Goal: Navigation & Orientation: Find specific page/section

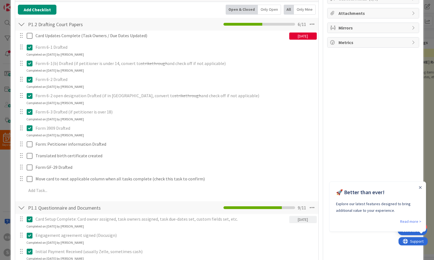
scroll to position [94, 0]
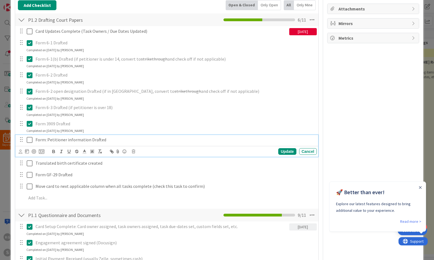
click at [29, 139] on icon at bounding box center [30, 139] width 6 height 7
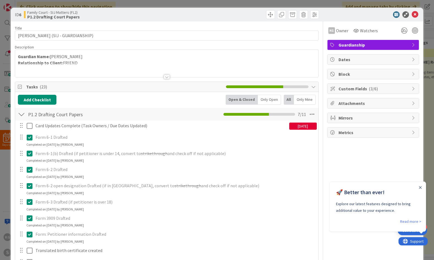
scroll to position [0, 0]
click at [415, 12] on icon at bounding box center [414, 14] width 7 height 7
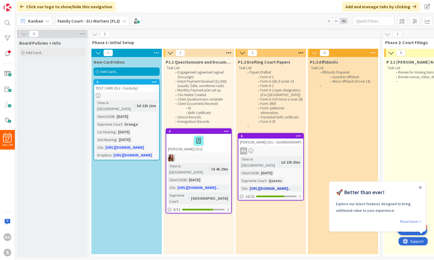
click at [265, 155] on link "6 [PERSON_NAME] (SIJ - GUARDIANSHIP) KG Time in Column : 1d 22h 55m Client DOB …" at bounding box center [271, 166] width 66 height 67
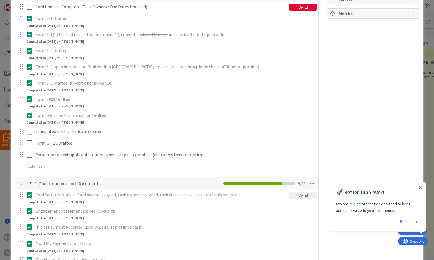
scroll to position [119, 0]
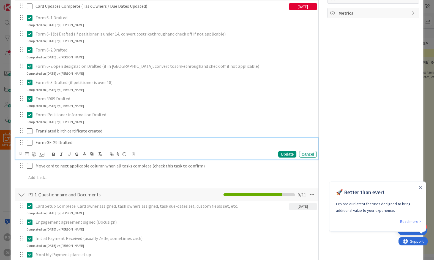
click at [28, 141] on icon at bounding box center [30, 142] width 6 height 7
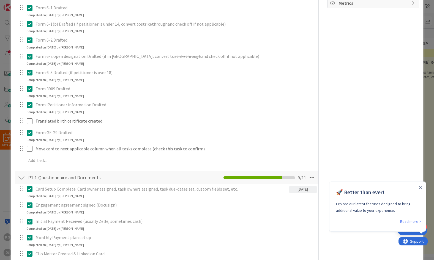
scroll to position [107, 0]
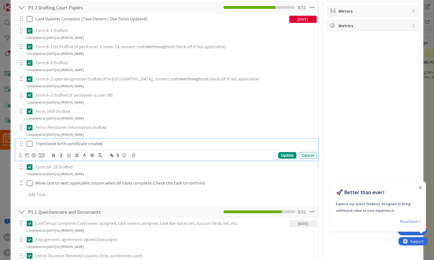
click at [31, 142] on icon at bounding box center [30, 143] width 6 height 7
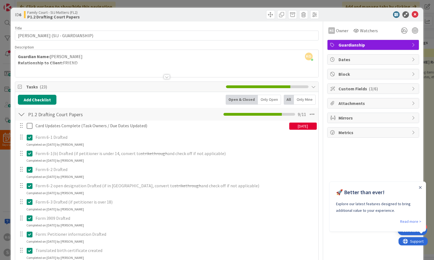
scroll to position [0, 0]
click at [335, 116] on icon at bounding box center [333, 118] width 6 height 4
click at [402, 31] on icon at bounding box center [404, 31] width 10 height 10
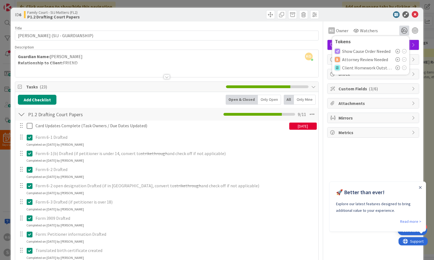
click at [383, 28] on div "KG Owner Watchers Tokens Show Cause Order Needed Attorney Review Needed Client …" at bounding box center [373, 31] width 92 height 10
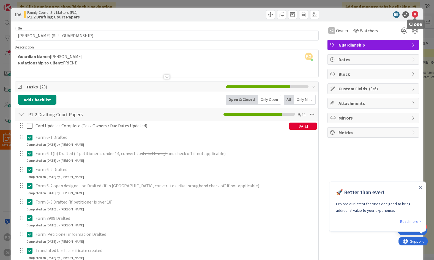
click at [413, 16] on icon at bounding box center [414, 14] width 7 height 7
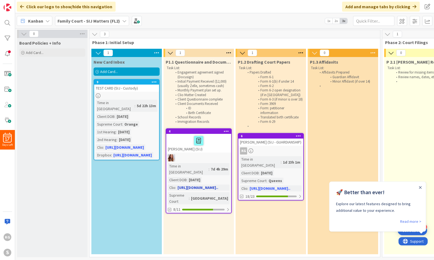
click at [182, 141] on div at bounding box center [199, 141] width 62 height 12
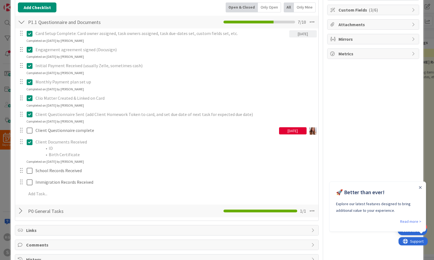
scroll to position [78, 0]
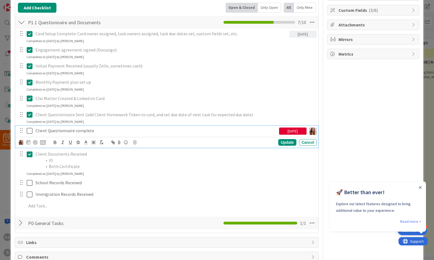
click at [29, 131] on icon at bounding box center [30, 130] width 6 height 7
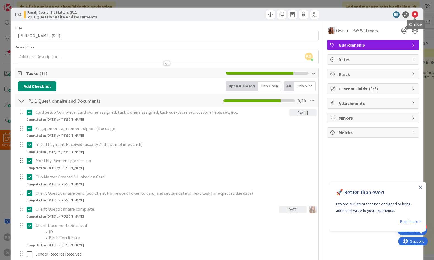
scroll to position [0, 0]
click at [416, 13] on icon at bounding box center [414, 14] width 7 height 7
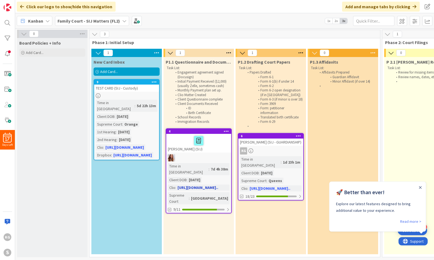
click at [223, 143] on div at bounding box center [199, 141] width 62 height 12
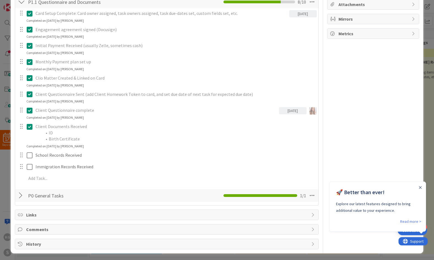
scroll to position [98, 0]
